Goal: Browse casually

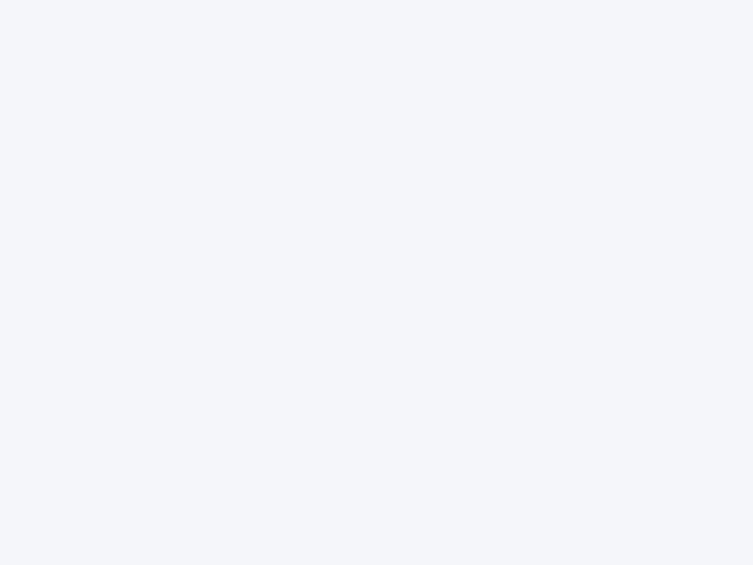
click at [376, 282] on div at bounding box center [376, 282] width 753 height 565
